Goal: Information Seeking & Learning: Check status

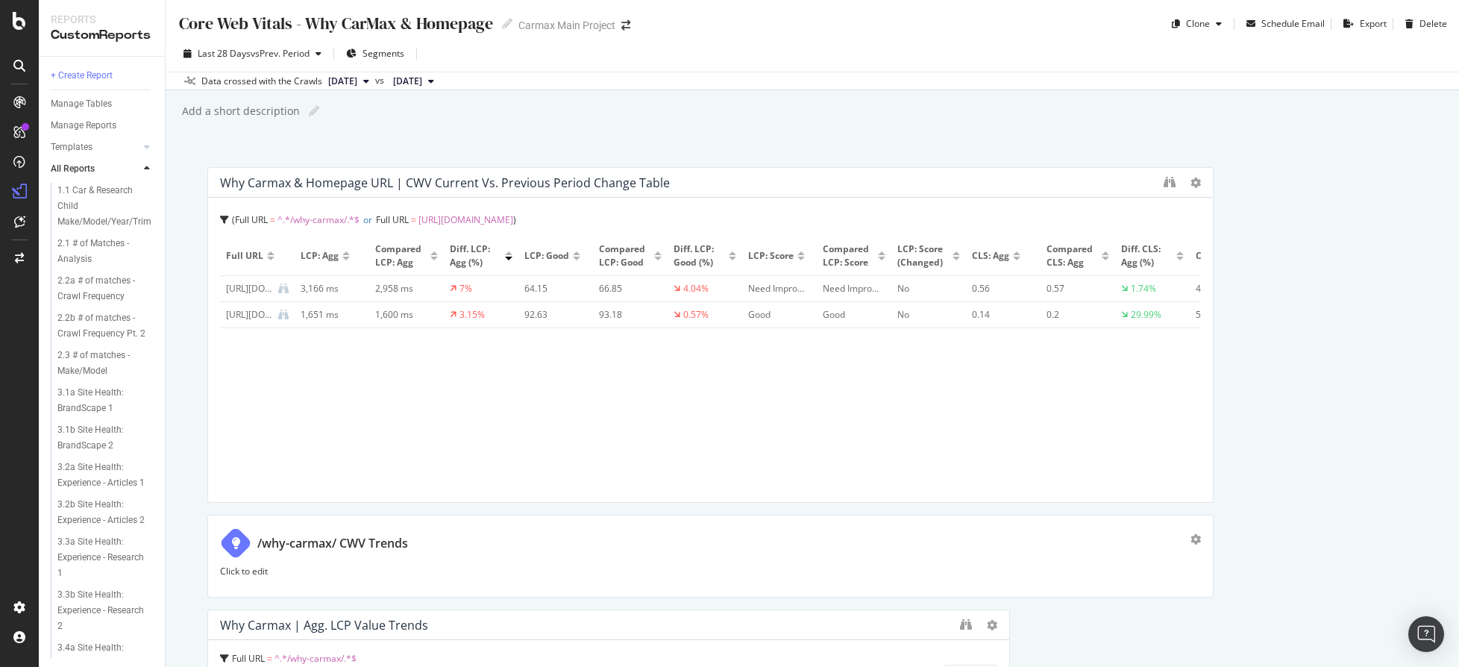
click at [364, 130] on div "Core Web Vitals - Why CarMax & Homepage Core Web Vitals - Why CarMax & Homepage…" at bounding box center [812, 333] width 1293 height 667
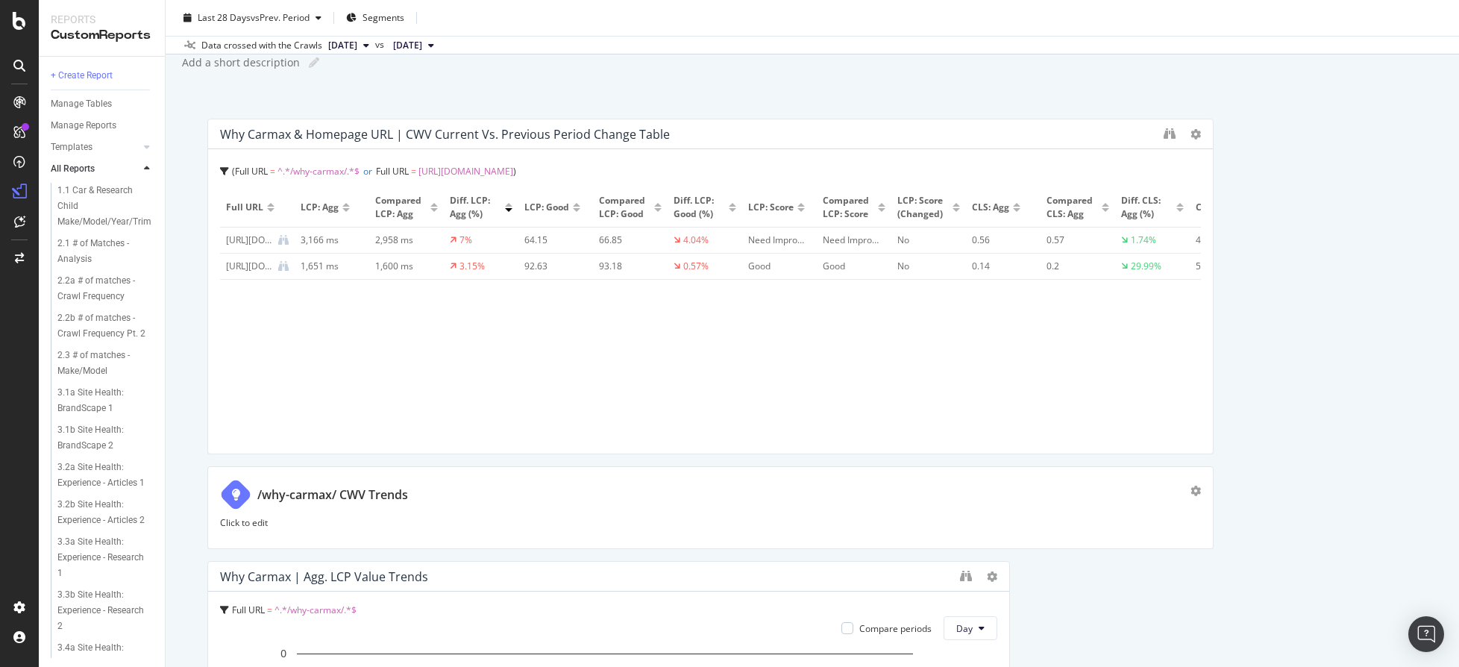
scroll to position [75, 0]
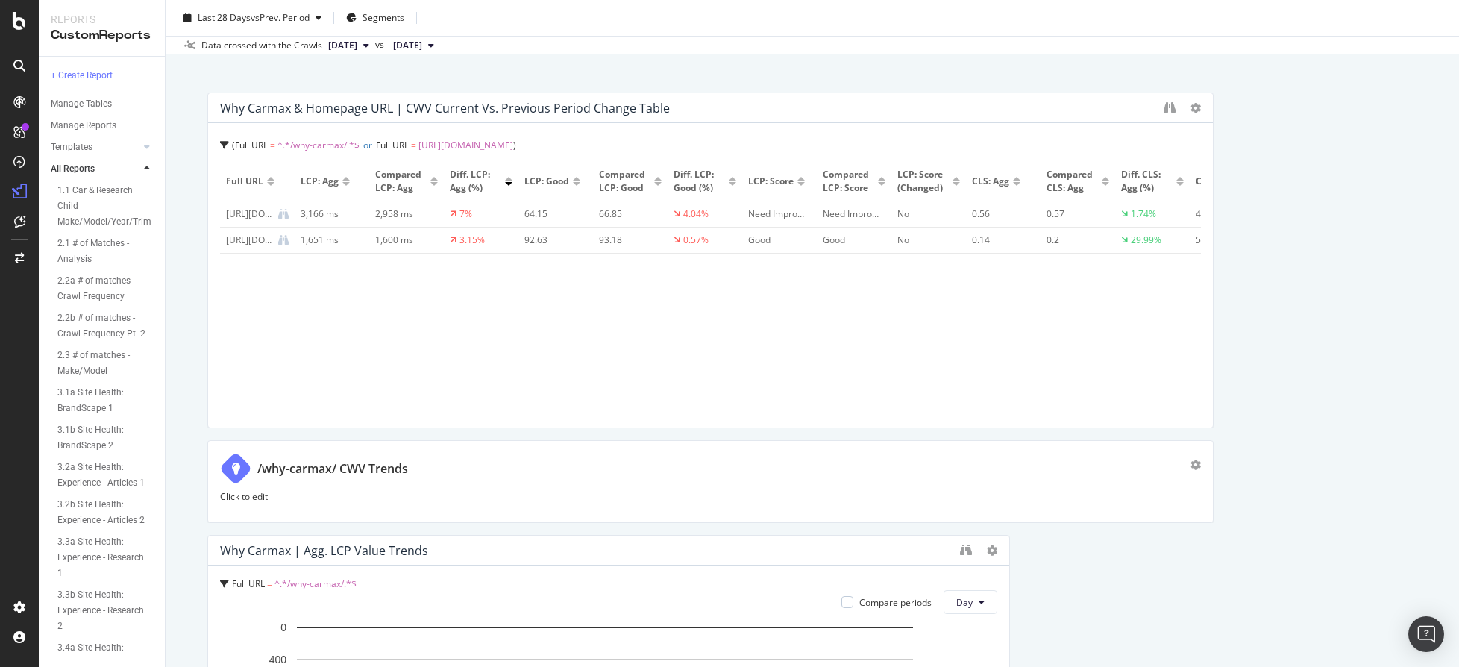
click at [182, 494] on div "Core Web Vitals - Why CarMax & Homepage Core Web Vitals - Why CarMax & Homepage…" at bounding box center [812, 333] width 1293 height 667
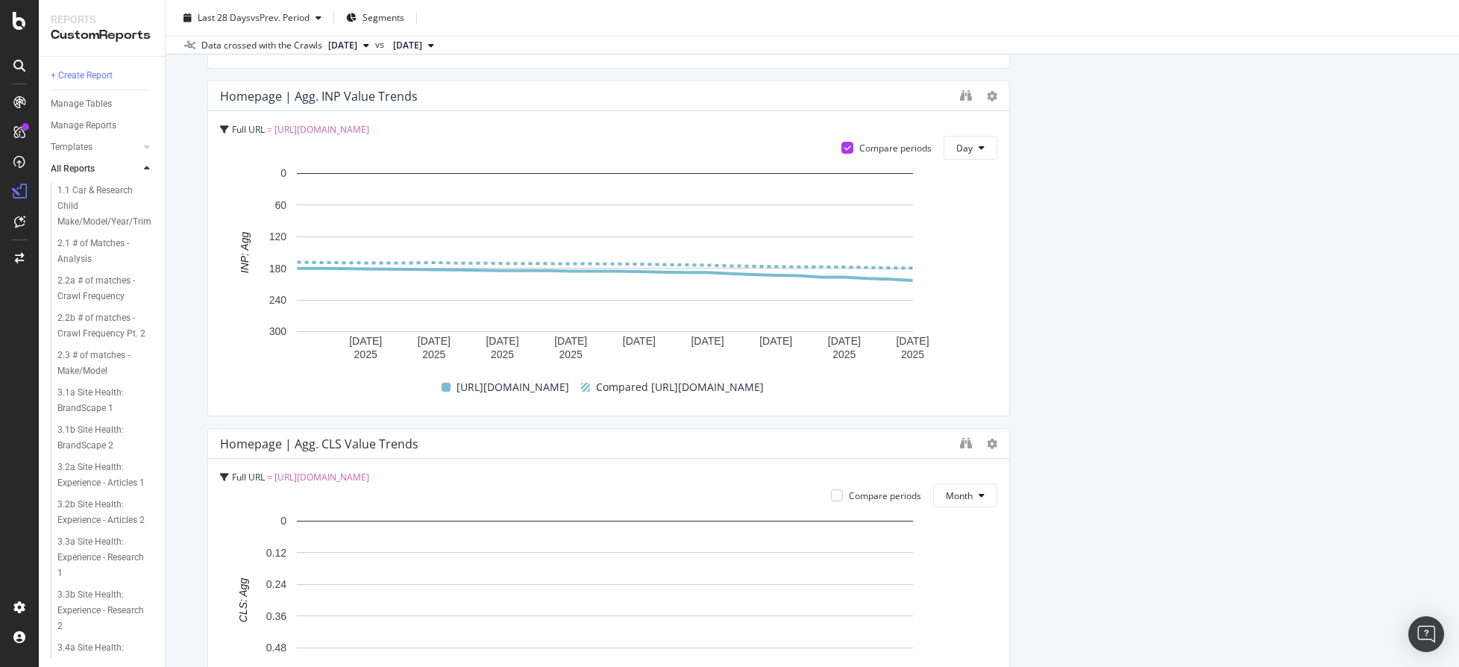
scroll to position [1939, 0]
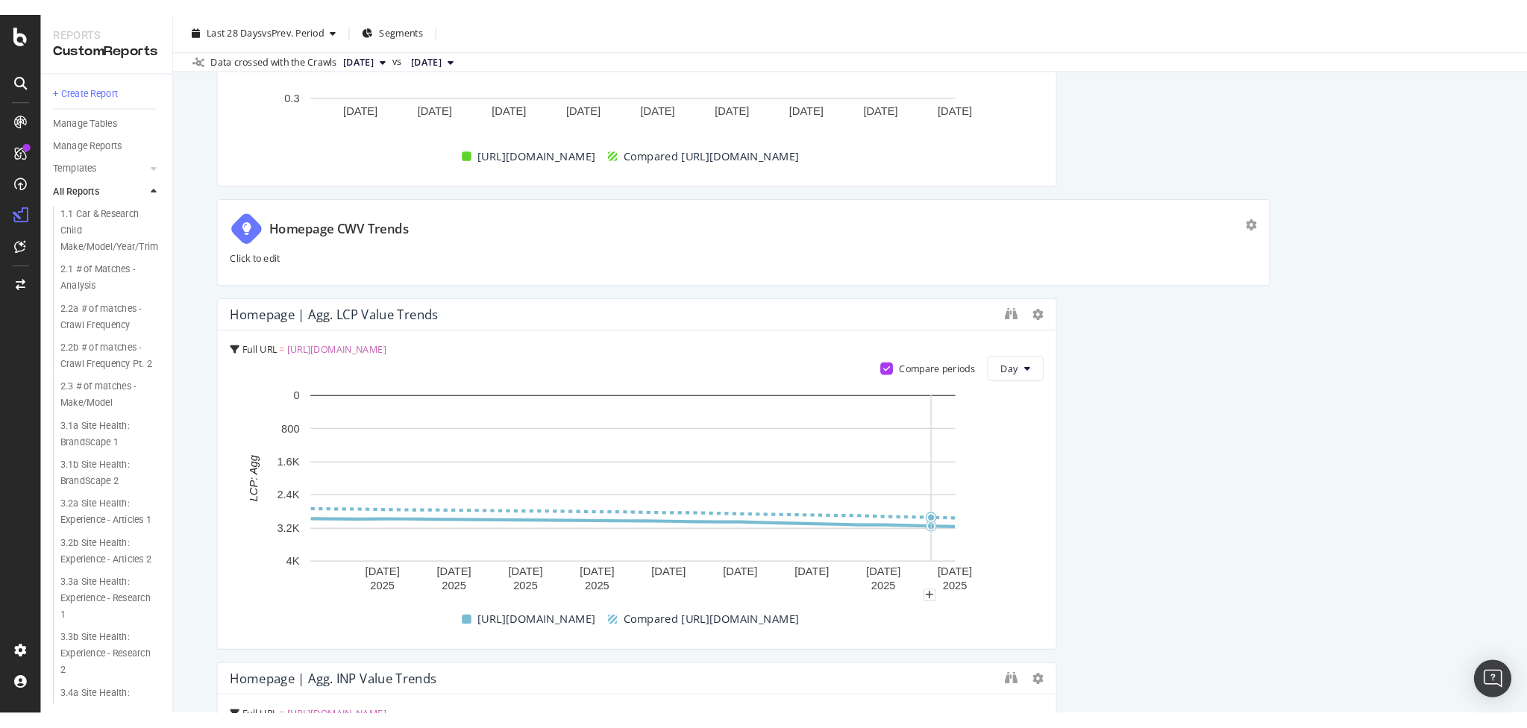
scroll to position [1566, 0]
